Goal: Information Seeking & Learning: Learn about a topic

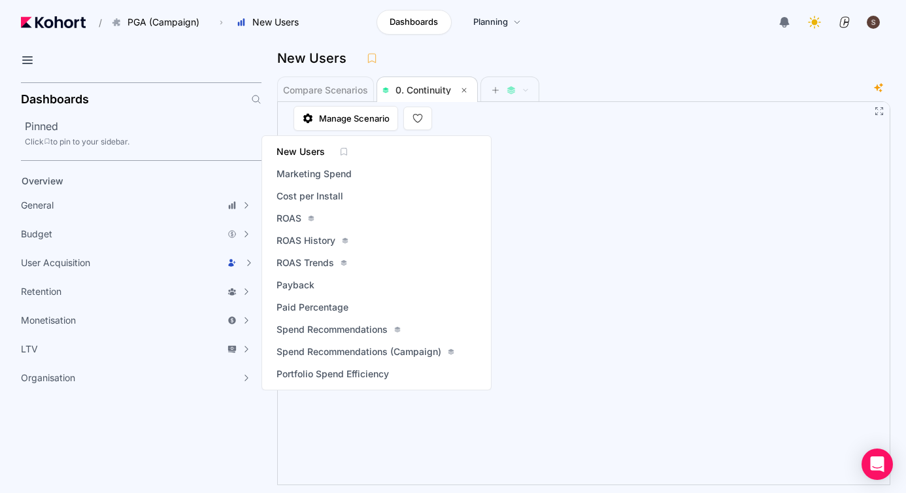
click at [305, 154] on span "New Users" at bounding box center [300, 151] width 48 height 13
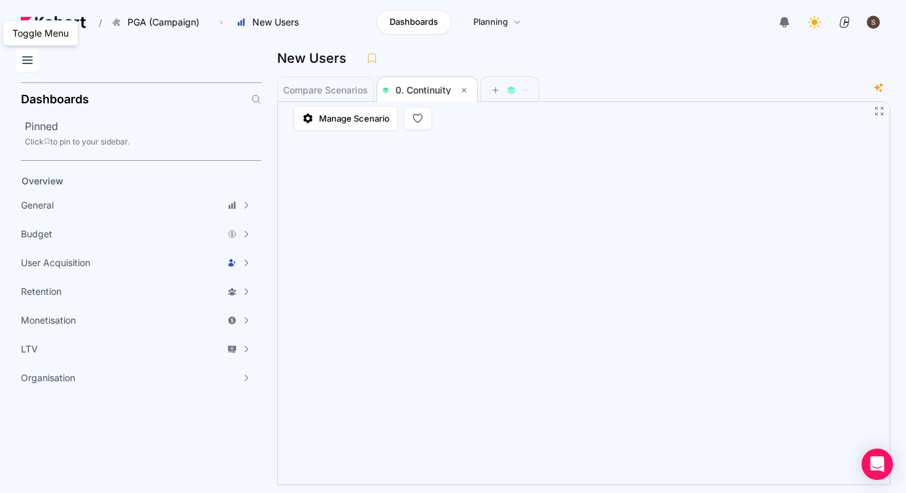
click at [30, 65] on icon at bounding box center [28, 60] width 16 height 16
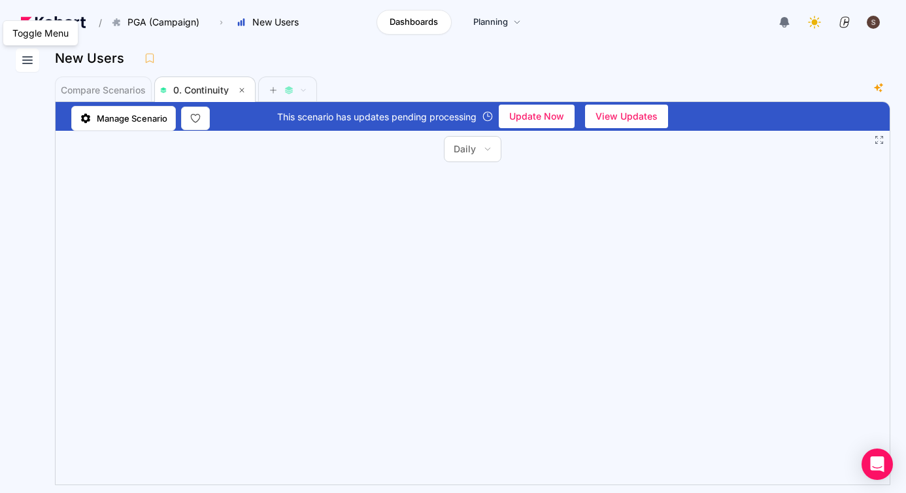
click at [29, 67] on icon at bounding box center [28, 60] width 16 height 16
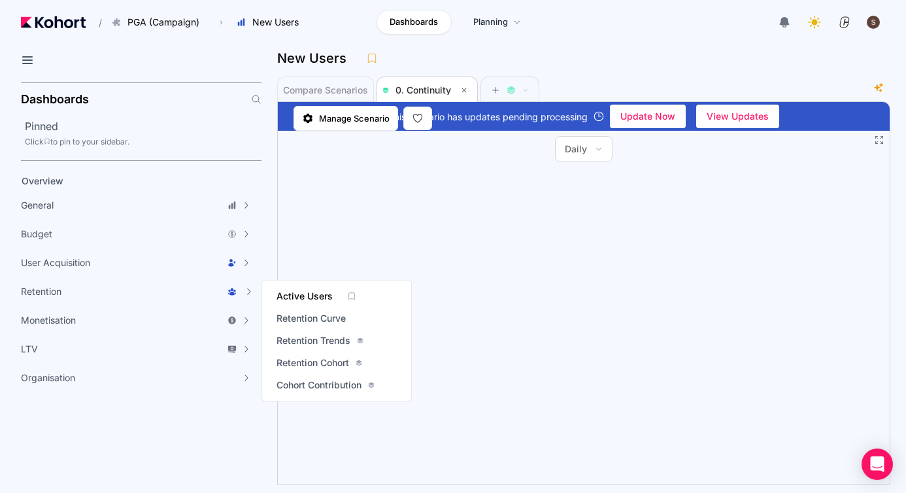
click at [286, 299] on span "Active Users" at bounding box center [304, 296] width 56 height 13
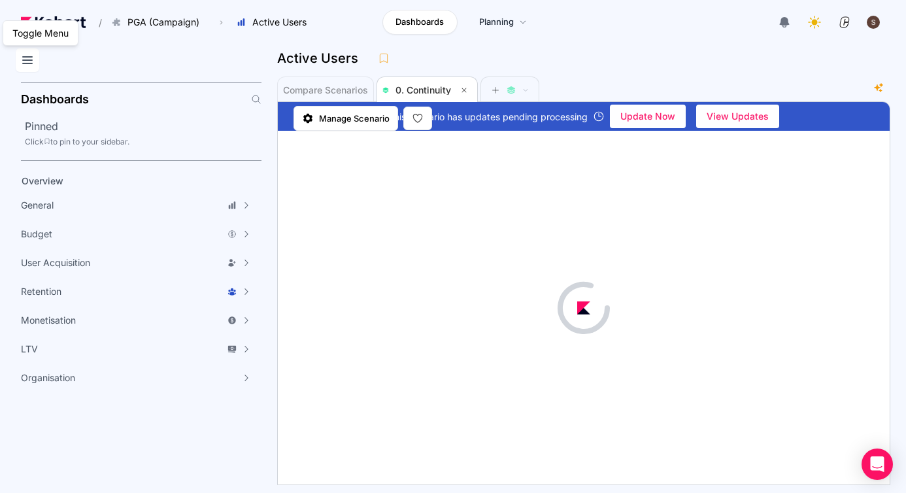
click at [31, 65] on icon at bounding box center [28, 60] width 16 height 16
